Goal: Communication & Community: Answer question/provide support

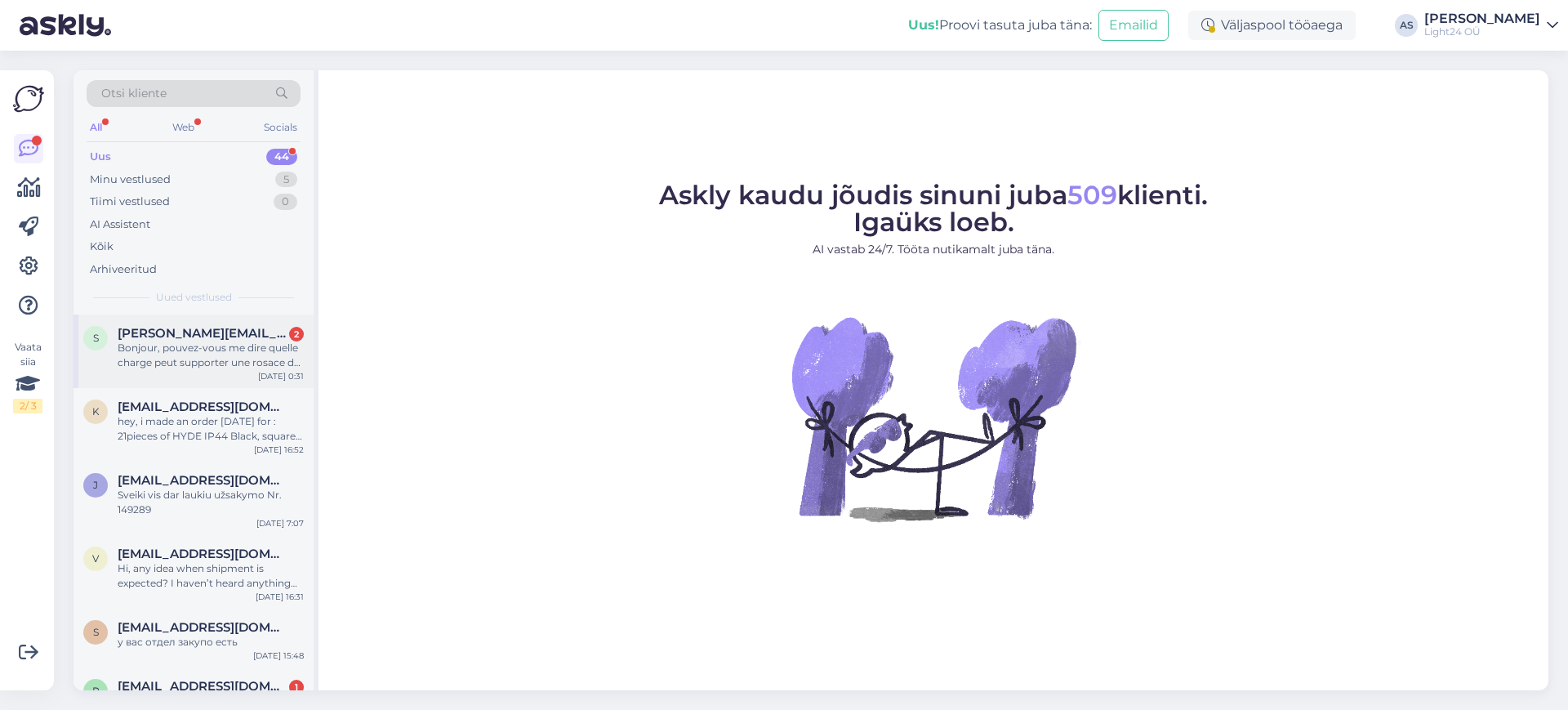
click at [245, 334] on span "[PERSON_NAME][EMAIL_ADDRESS][DOMAIN_NAME]" at bounding box center [203, 333] width 170 height 15
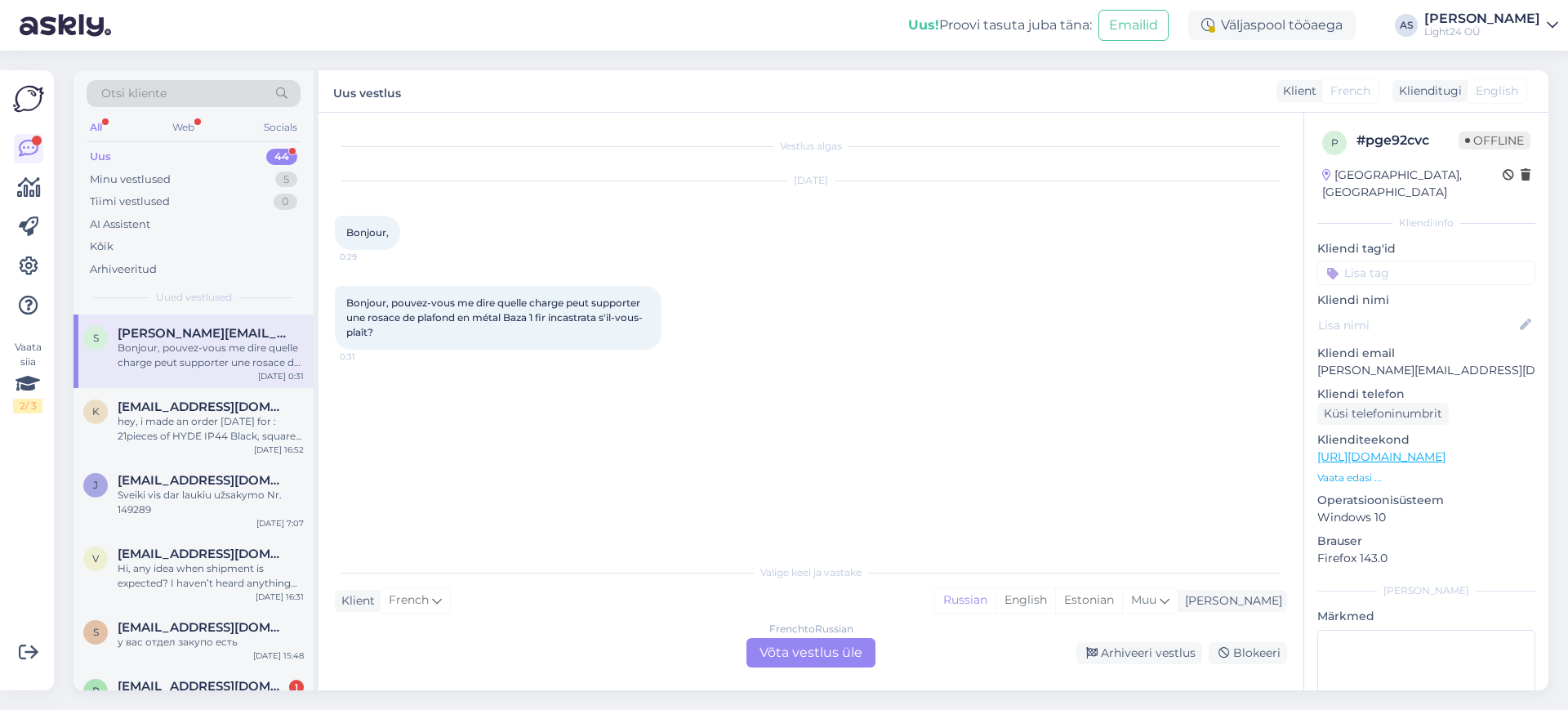
click at [824, 650] on div "French to Russian Võta vestlus üle" at bounding box center [811, 652] width 129 height 29
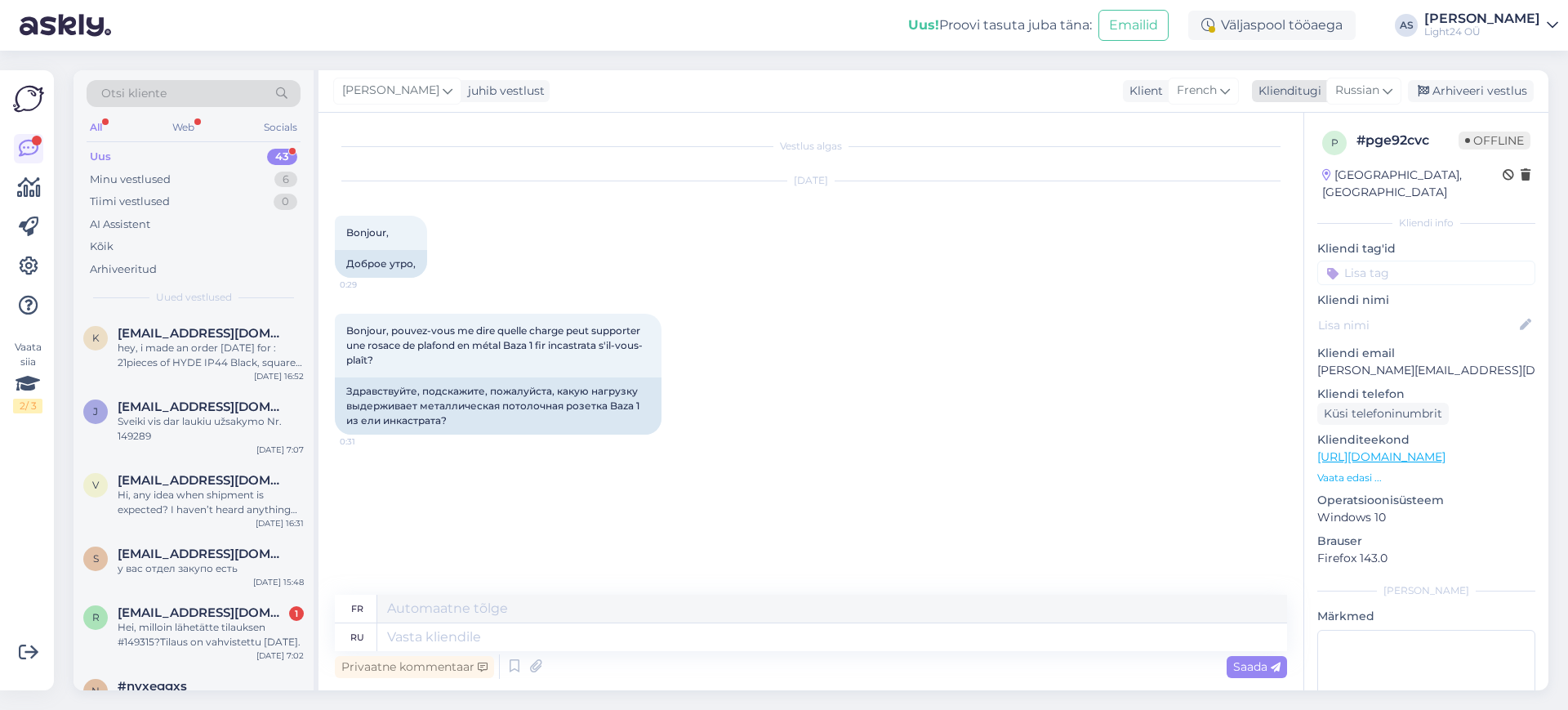
click at [1389, 93] on icon at bounding box center [1387, 90] width 9 height 18
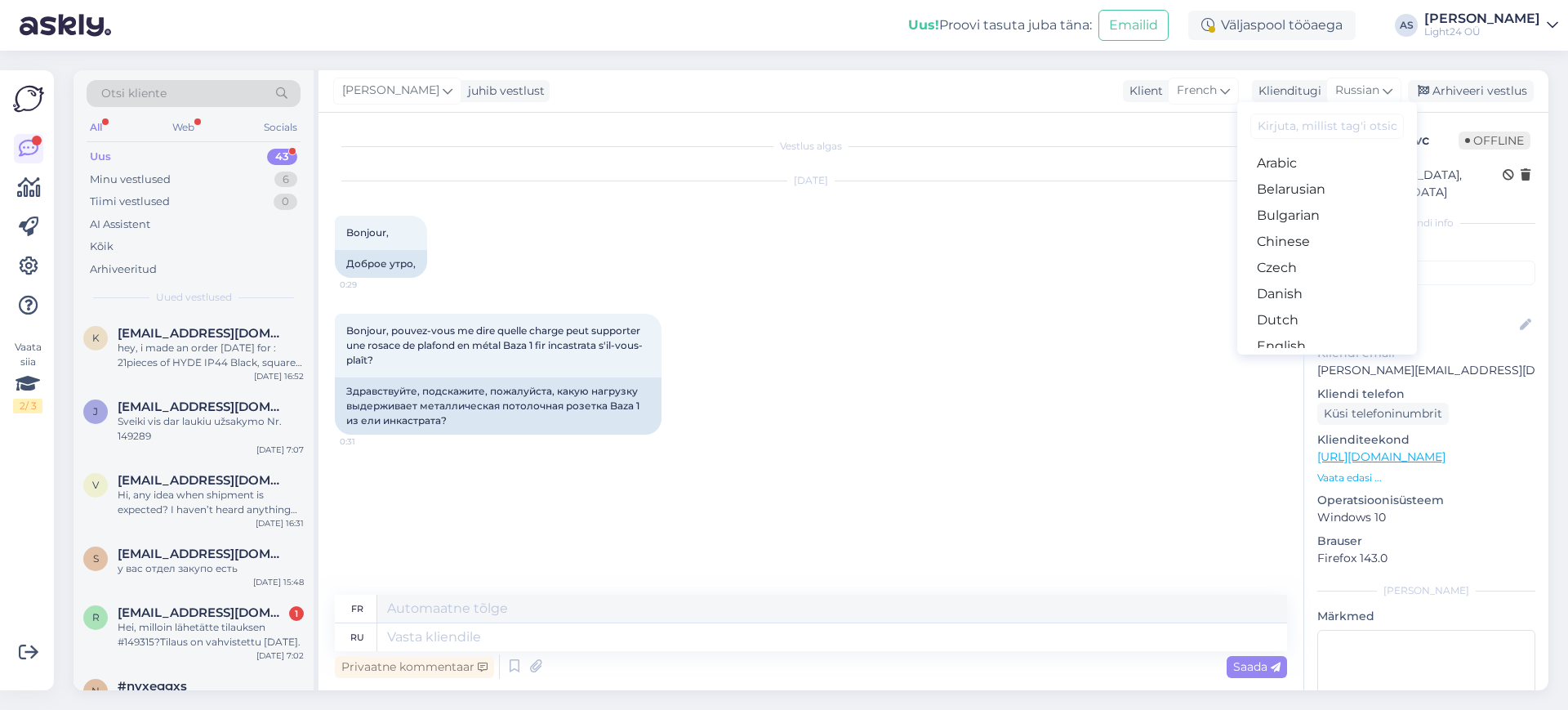
click at [1313, 122] on input at bounding box center [1327, 125] width 154 height 25
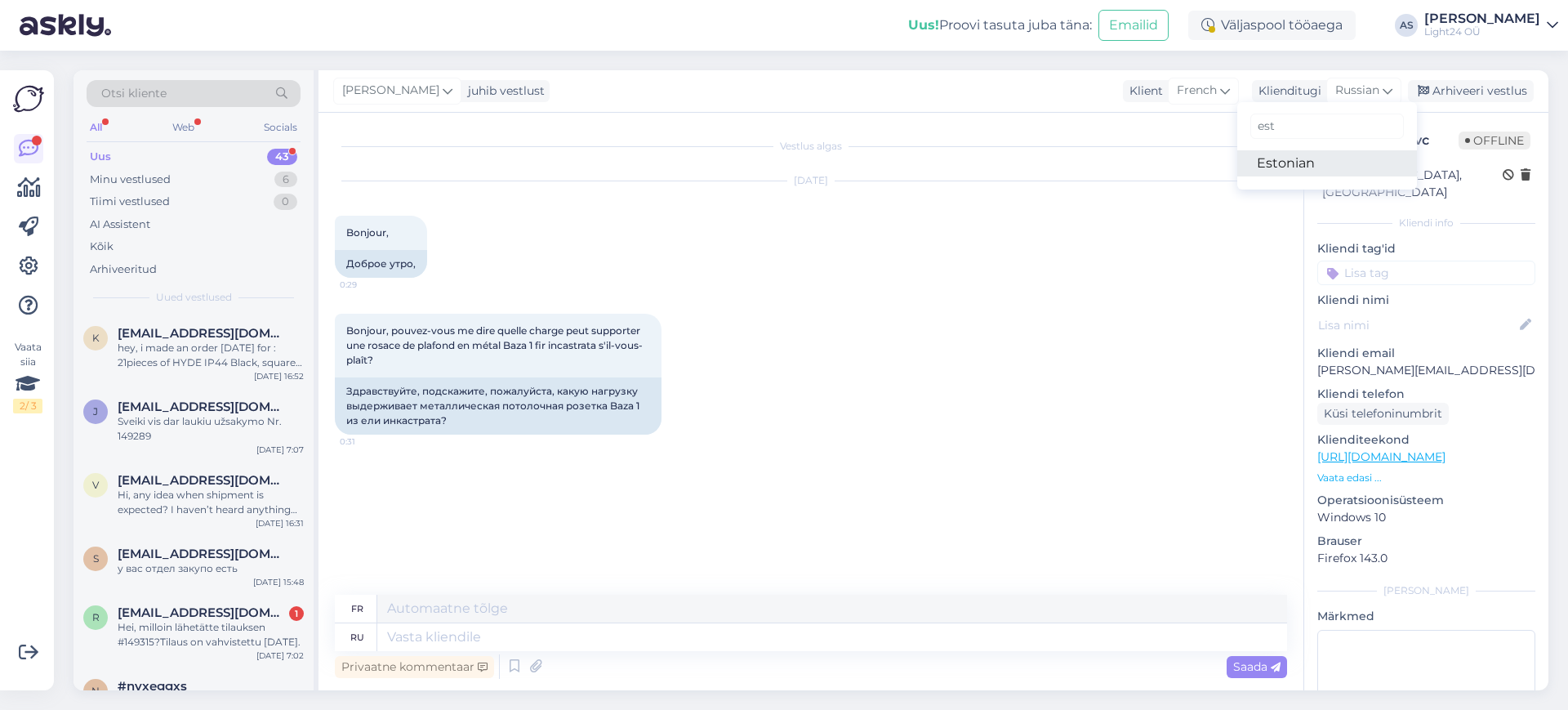
type input "est"
click at [1286, 163] on link "Estonian" at bounding box center [1327, 163] width 179 height 26
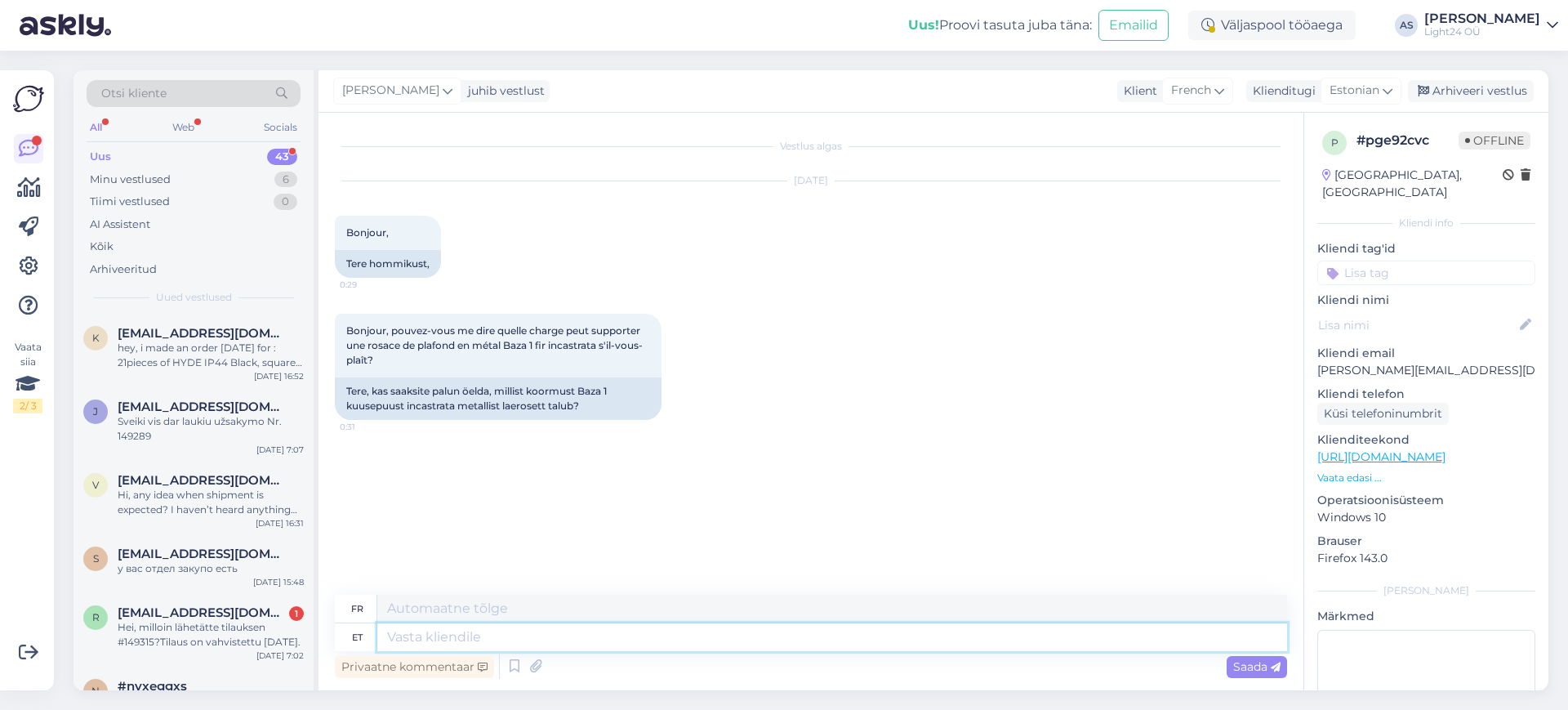
click at [582, 641] on textarea at bounding box center [832, 637] width 910 height 27
type textarea "Tere,"
type textarea "Bonjour"
type textarea "Tere,"
type textarea "Bonjour,"
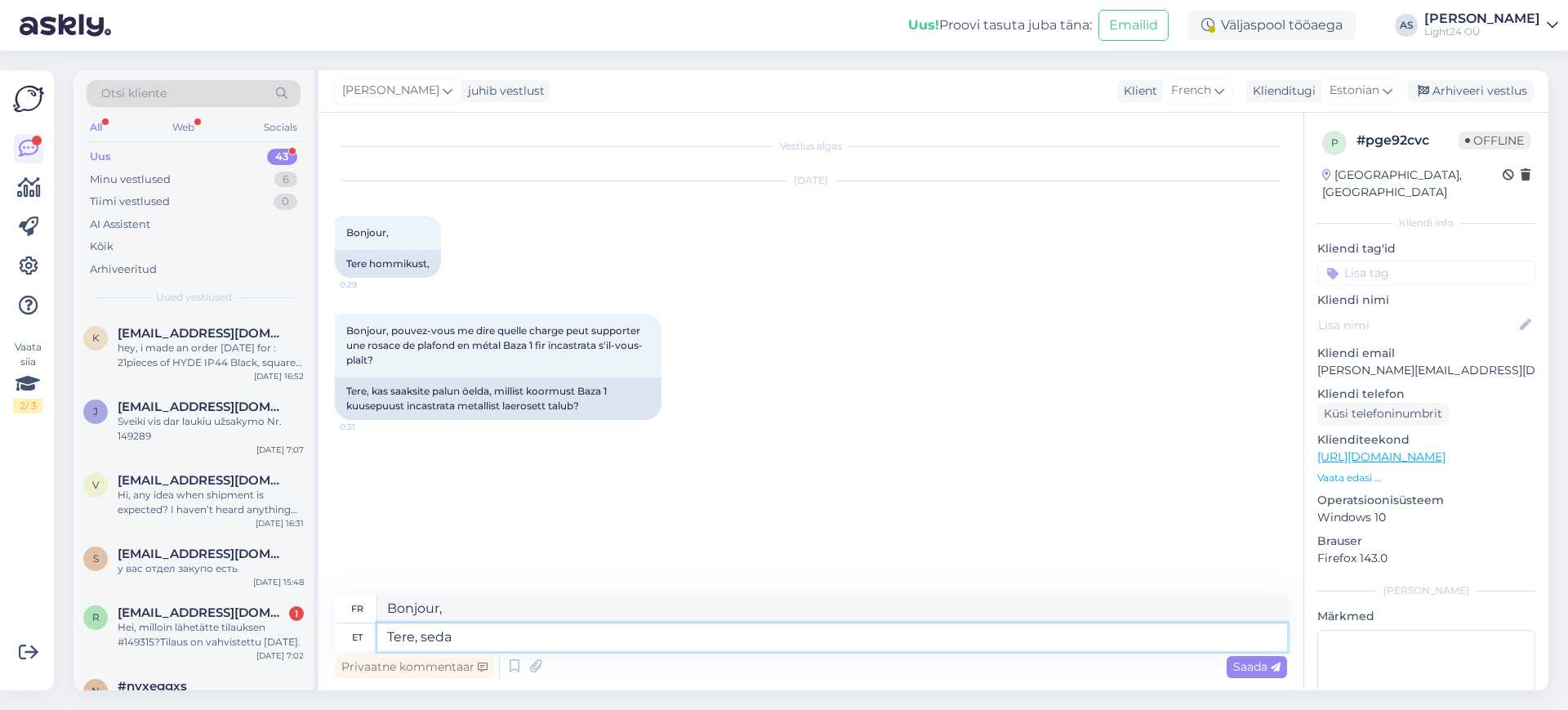
type textarea "Tere, seda e"
type textarea "Bonjour, ceci"
type textarea "Tere, seda ei o"
type textarea "Bonjour, non."
type textarea "Tere, seda ei ole e"
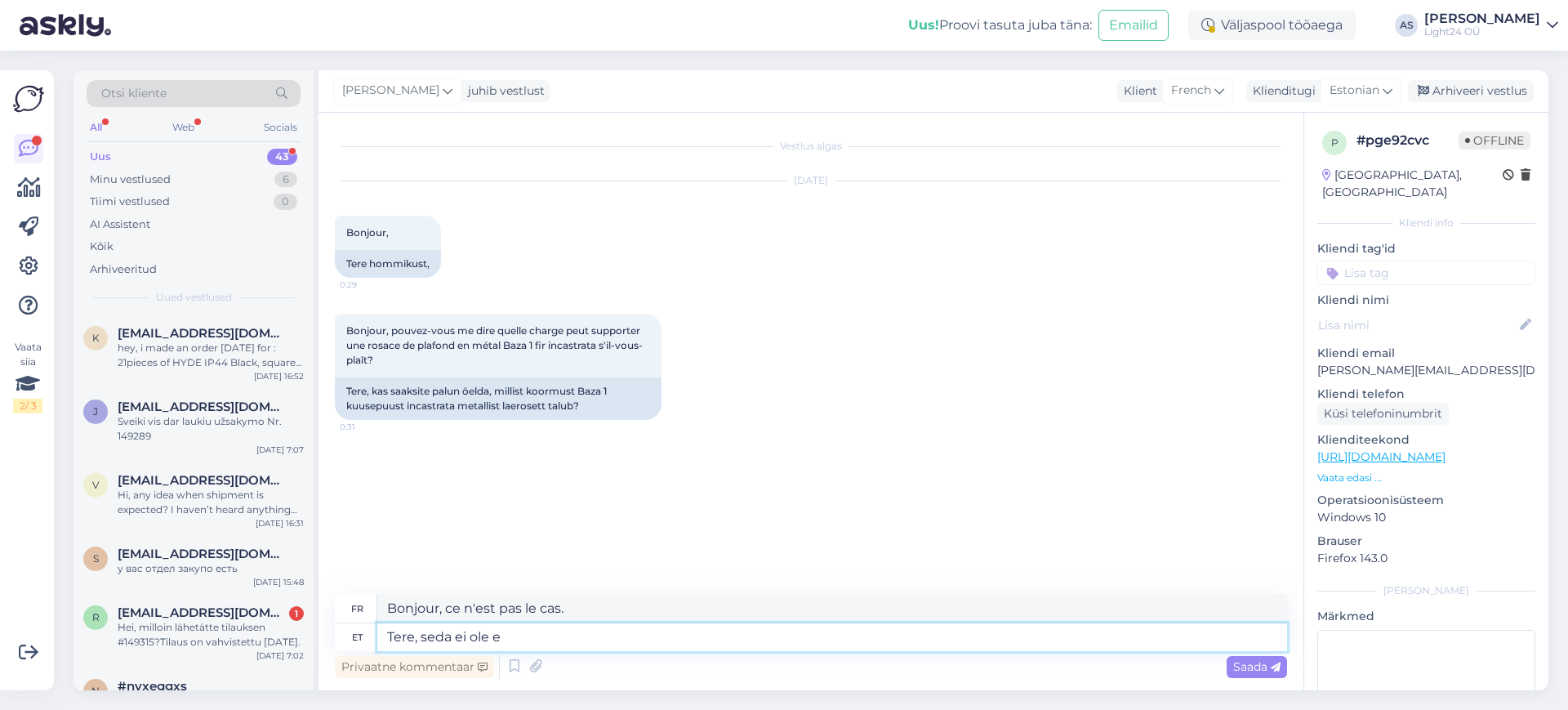
type textarea "Bonjour, ce n'est pas ça."
type textarea "Tere, seda ei ole eraldi"
type textarea "Bonjour, ce n'est pas séparé."
type textarea "Tere, seda ei ole eraldi märgitud k"
type textarea "Bonjour, ce n'est pas spécifiquement mentionné."
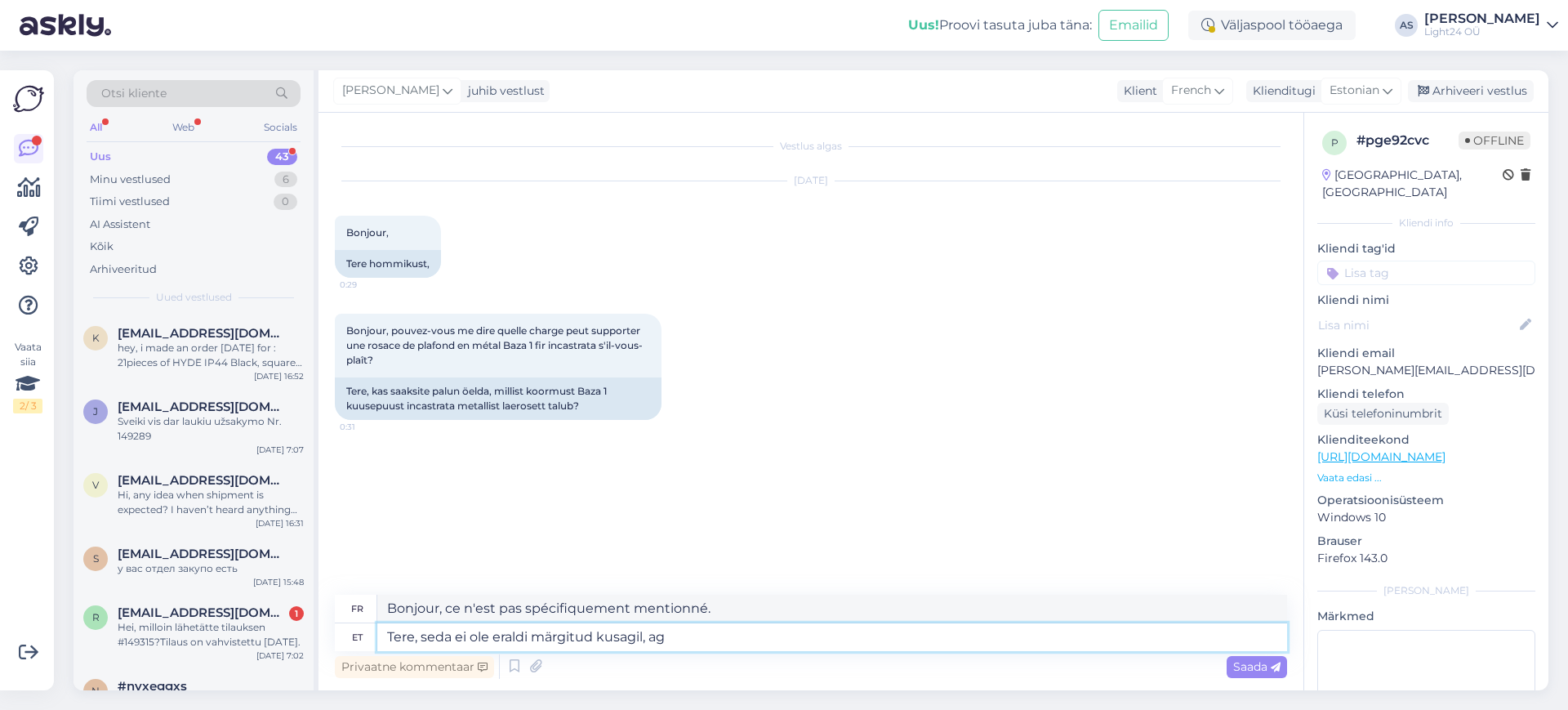
type textarea "Tere, seda ei ole eraldi märgitud kusagil, aga"
type textarea "Bonjour, ce n'est indiqué spécifiquement nulle part, mais"
type textarea "Tere, seda ei ole eraldi märgitud kusagil, aga"
type textarea "Bonjour, ce n'est pas spécifiquement indiqué nulle part, mais"
type textarea "Tere, seda ei ole eraldi märgitud kusagil, aga oleme s"
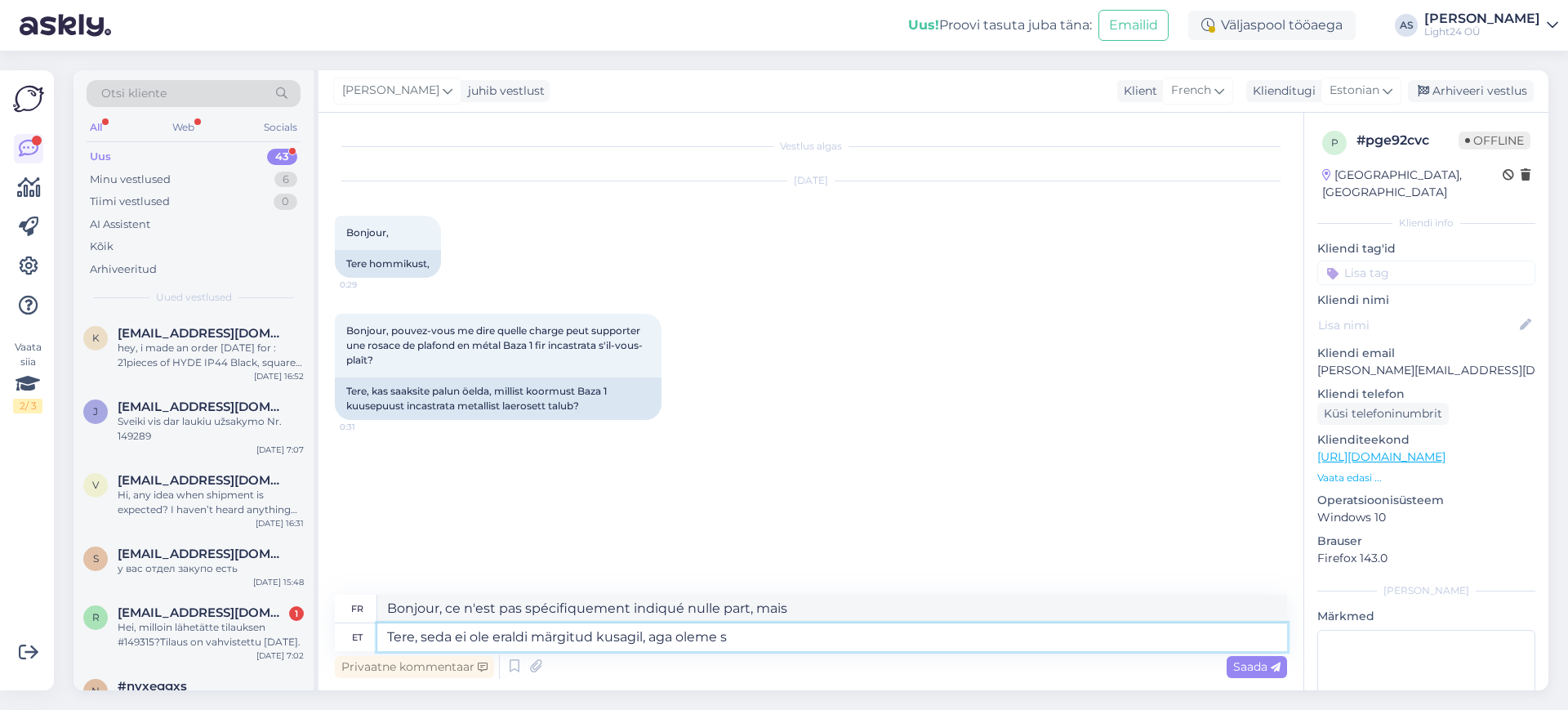
type textarea "Bonjour, ce n'est indiqué nulle part, mais nous sommes"
type textarea "Tere, seda ei ole eraldi märgitud kusagil, aga oleme selle t"
type textarea "Bonjour, ce n'est mentionné nulle part spécifiquement, mais nous avons"
type textarea "Tere, seda ei ole eraldi märgitud kusagil, aga oleme selle teemaga k"
type textarea "Bonjour, ce n'est mentionné spécifiquement nulle part, mais nous sommes sur ce …"
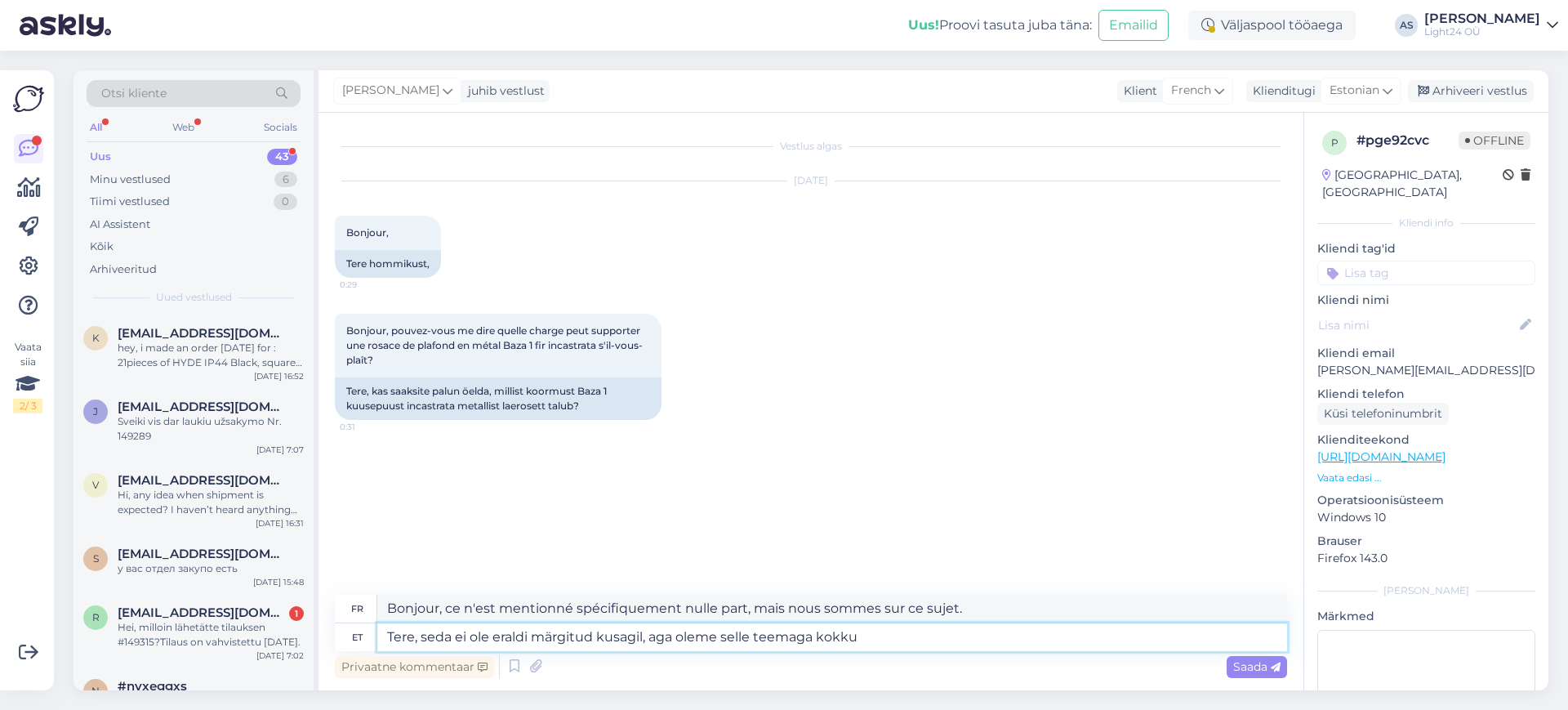
type textarea "Tere, seda ei ole eraldi märgitud kusagil, aga oleme selle teemaga kokku p"
type textarea "Bonjour, ce n'est mentionné spécifiquement nulle part, mais nous sommes sur le …"
type textarea "Tere, seda ei ole eraldi märgitud kusagil, aga oleme selle teemaga kokku puutun…"
type textarea "Bonjour, cela n'est spécifiquement mentionné nulle part, mais nous avons rencon…"
type textarea "Tere, seda ei ole eraldi märgitud kusagil, aga oleme selle teemaga kokku puutun…"
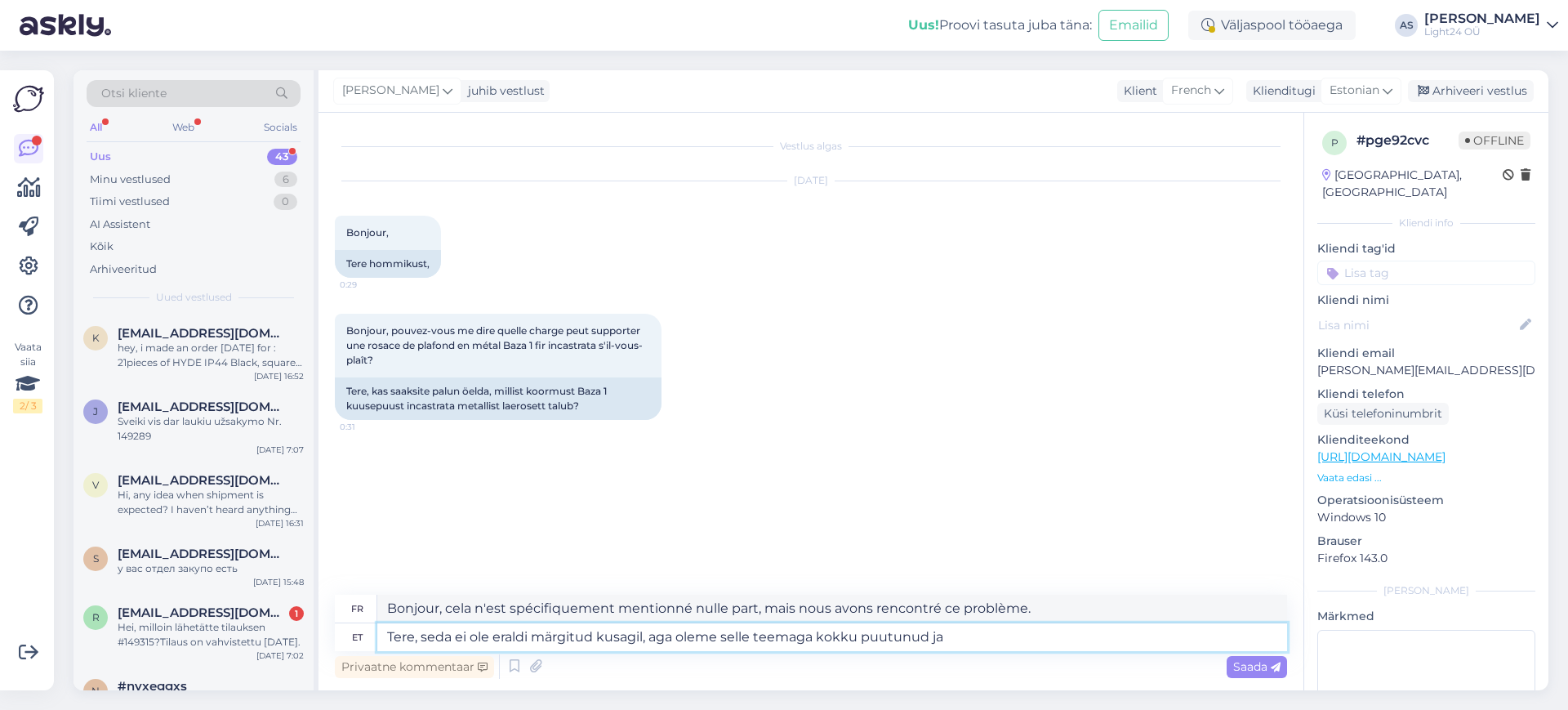
type textarea "Bonjour, cela n'est mentionné spécifiquement nulle part, mais nous avons rencon…"
type textarea "Tere, seda ei ole eraldi märgitud kusagil, aga oleme selle teemaga kokku puutun…"
type textarea "Bonjour, cela n'est mentionné spécifiquement nulle part, mais nous avons rencon…"
type textarea "Tere, seda ei ole eraldi märgitud kusagil, aga oleme selle teemaga kokku puutun…"
type textarea "Bonjour, cela n'est mentionné spécifiquement nulle part, mais nous avons rencon…"
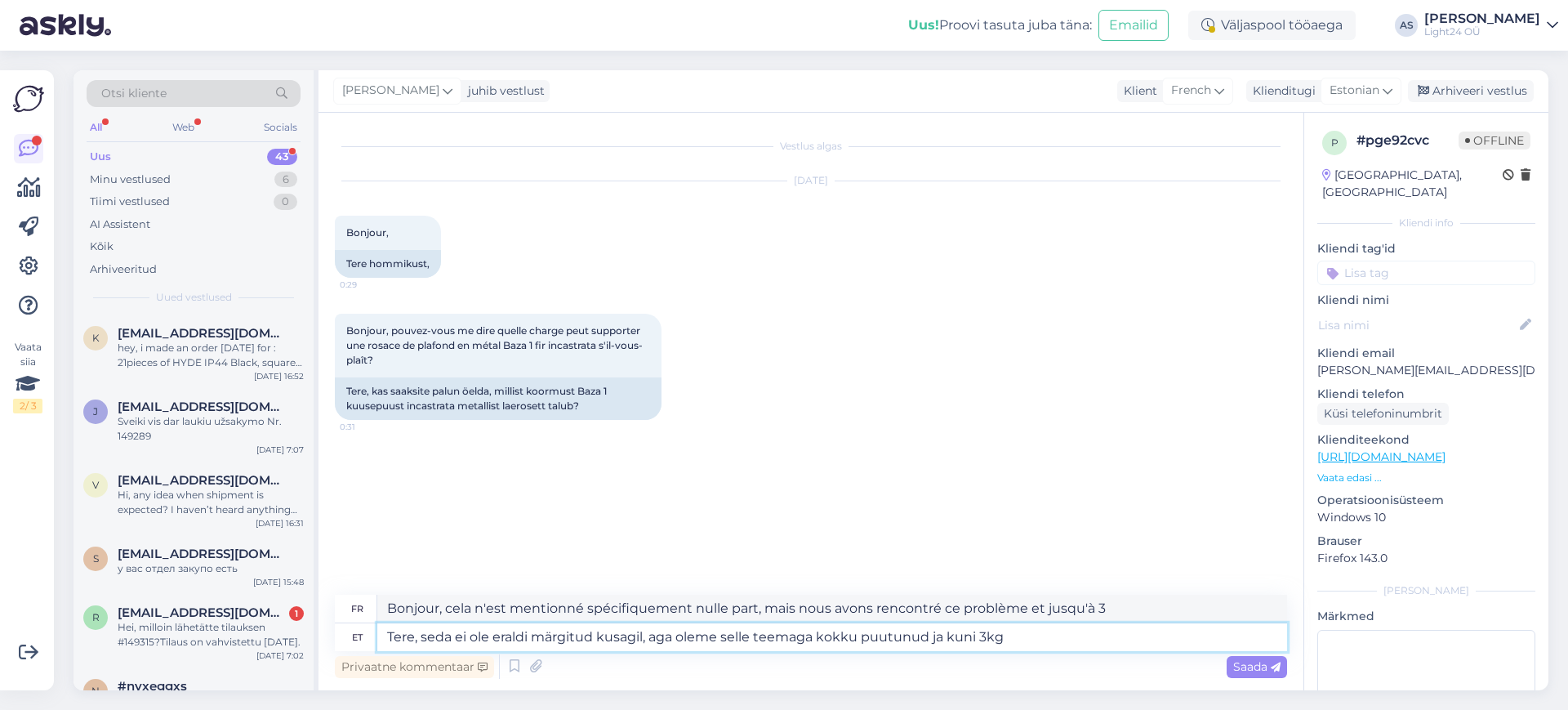
type textarea "Tere, seda ei ole eraldi märgitud kusagil, aga oleme selle teemaga kokku puutun…"
type textarea "Bonjour, cela n'est mentionné spécifiquement nulle part, mais nous avons rencon…"
type textarea "Tere, seda ei ole eraldi märgitud kusagil, aga oleme selle teemaga kokku puutun…"
type textarea "Bonjour, cela n'est pas spécifiquement indiqué nulle part, mais nous avons renc…"
type textarea "Tere, seda ei ole eraldi märgitud kusagil, aga oleme selle teemaga kokku puutun…"
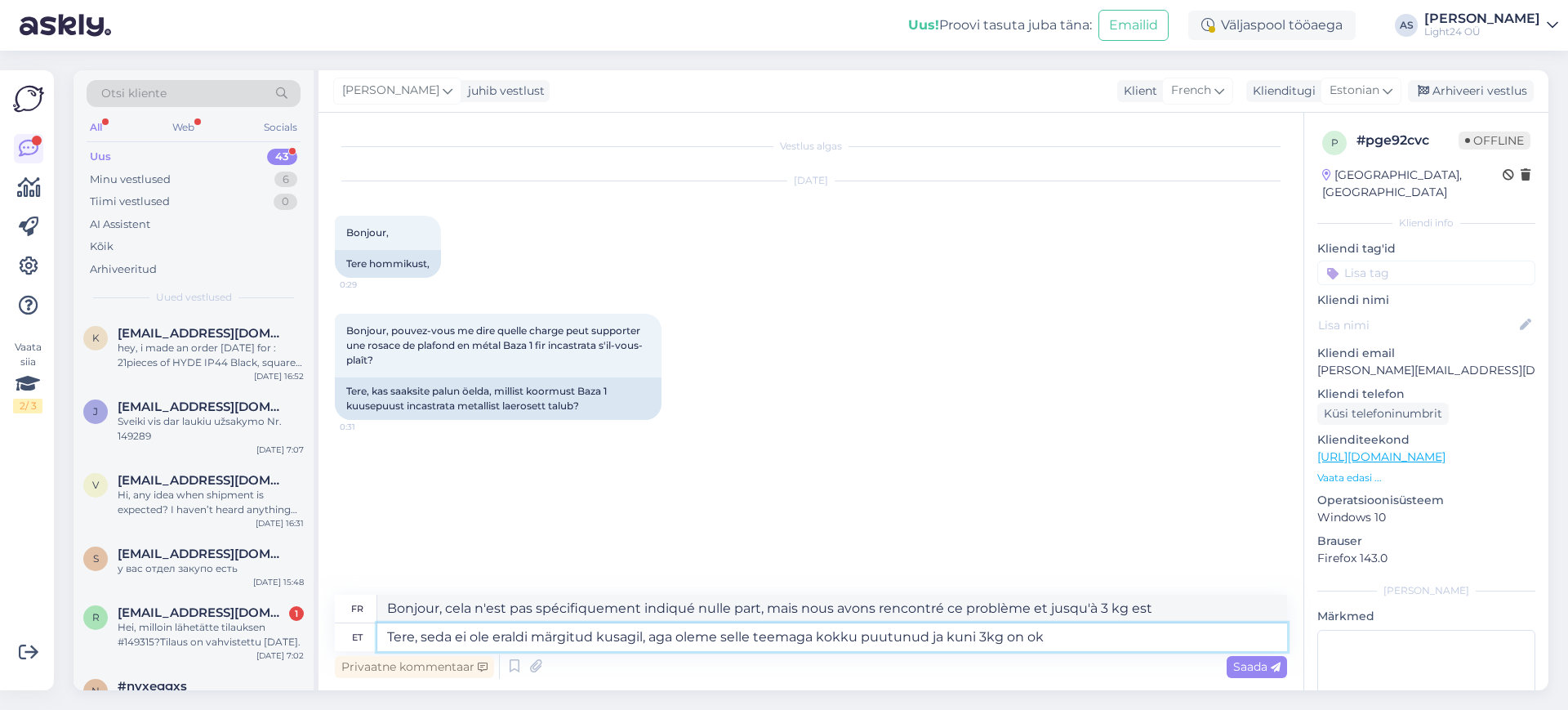
type textarea "Bonjour, cela n'est spécifiquement indiqué nulle part, mais nous avons rencontr…"
type textarea "Tere, seda ei ole eraldi märgitud kusagil, aga oleme selle teemaga kokku puutun…"
click at [1250, 664] on span "Saada" at bounding box center [1256, 666] width 47 height 15
